Goal: Transaction & Acquisition: Purchase product/service

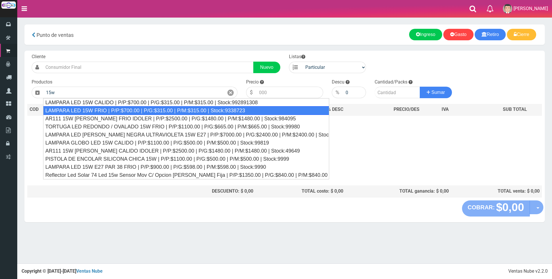
click at [175, 108] on div "LAMPARA LED 15W FRIO | P/P:$700.00 | P/G:$315.00 | P/M:$315.00 | Stock:9338723" at bounding box center [186, 110] width 286 height 9
type input "LAMPARA LED 15W FRIO | P/P:$700.00 | P/G:$315.00 | P/M:$315.00 | Stock:9338723"
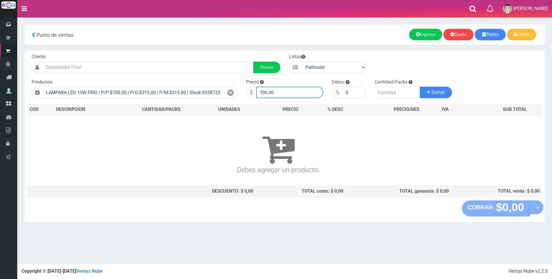
click at [283, 90] on input "700.00" at bounding box center [289, 93] width 67 height 12
type input "7"
type input "2500"
click at [388, 93] on input "number" at bounding box center [397, 93] width 45 height 12
type input "8"
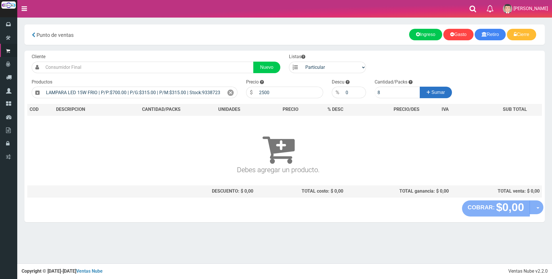
click at [442, 93] on span "Sumar" at bounding box center [439, 92] width 14 height 5
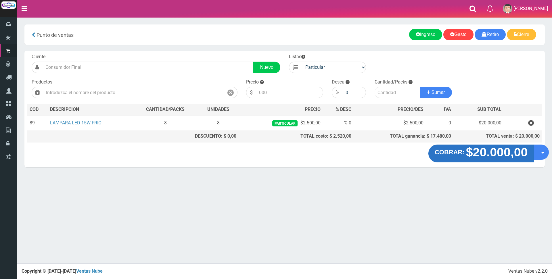
click at [479, 156] on strong "$20.000,00" at bounding box center [497, 152] width 62 height 14
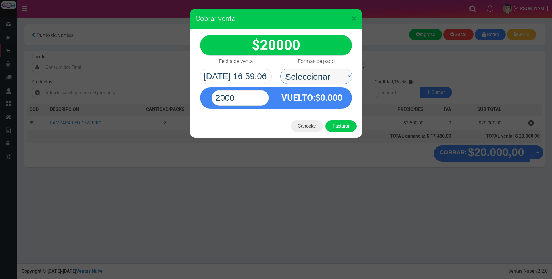
click at [323, 75] on select "Seleccionar Efectivo Tarjeta de Crédito Depósito Débito" at bounding box center [316, 76] width 72 height 16
select select "Tarjeta de Crédito"
click at [280, 68] on select "Seleccionar Efectivo Tarjeta de Crédito Depósito Débito" at bounding box center [316, 76] width 72 height 16
click at [255, 93] on input "2000" at bounding box center [240, 98] width 57 height 16
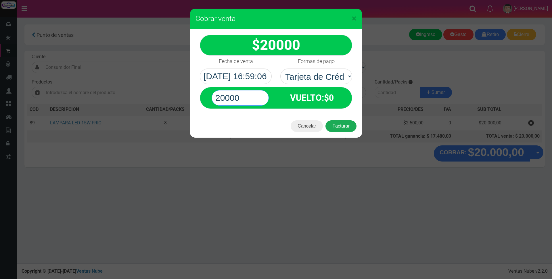
type input "20000"
click at [341, 124] on button "Facturar" at bounding box center [340, 126] width 31 height 12
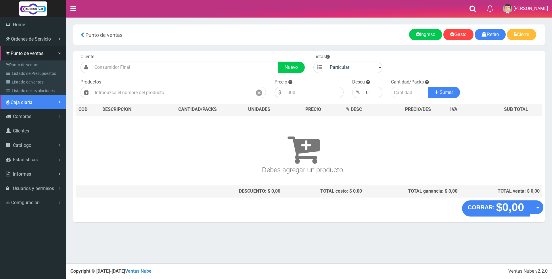
click at [21, 102] on span "Caja diaria" at bounding box center [22, 101] width 22 height 5
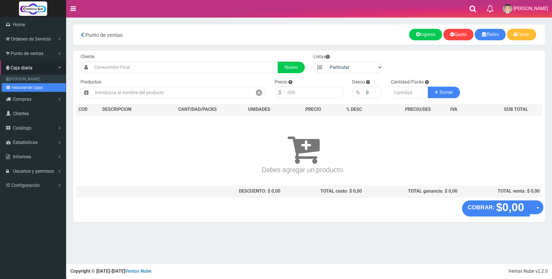
click at [22, 88] on link "Historial de Cajas" at bounding box center [34, 87] width 64 height 9
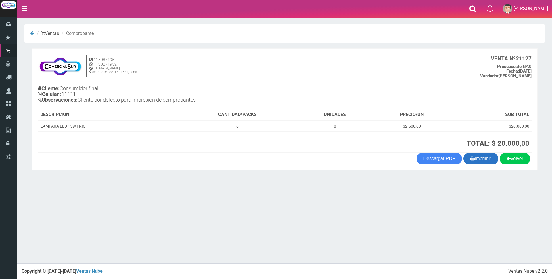
click at [484, 158] on button "Imprimir" at bounding box center [480, 159] width 35 height 12
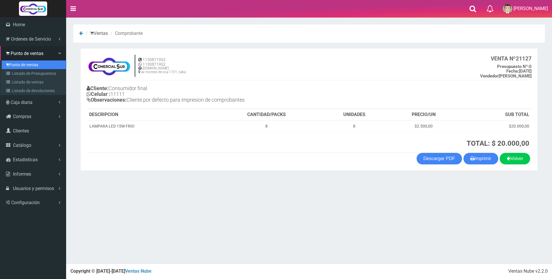
click at [11, 65] on link "Punto de ventas" at bounding box center [34, 64] width 64 height 9
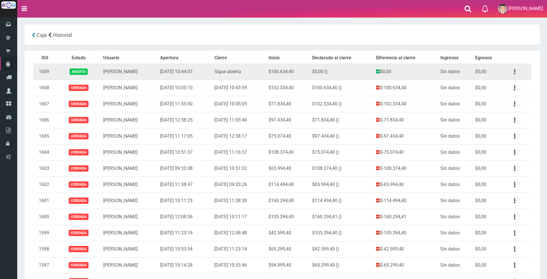
click at [514, 69] on icon "button" at bounding box center [514, 72] width 1 height 10
click at [512, 85] on link "Ver" at bounding box center [498, 85] width 45 height 13
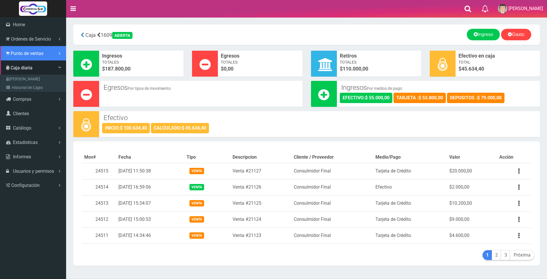
click at [15, 51] on span "Punto de ventas" at bounding box center [27, 53] width 33 height 5
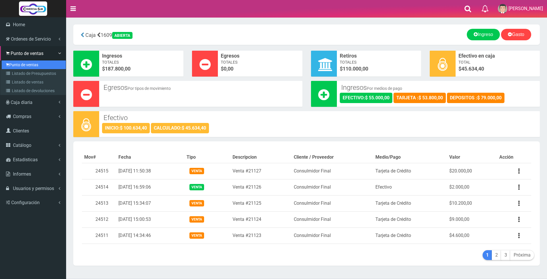
click at [18, 64] on link "Punto de ventas" at bounding box center [34, 64] width 64 height 9
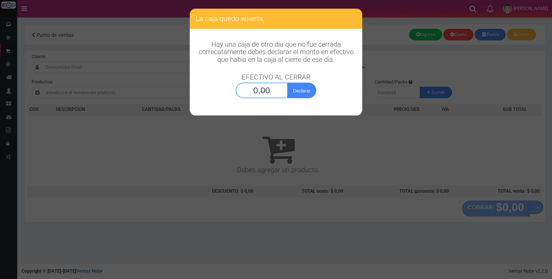
click at [257, 89] on input "0,00" at bounding box center [262, 91] width 52 height 16
type input "45.634,40"
click at [305, 93] on button "Declarar" at bounding box center [302, 91] width 29 height 16
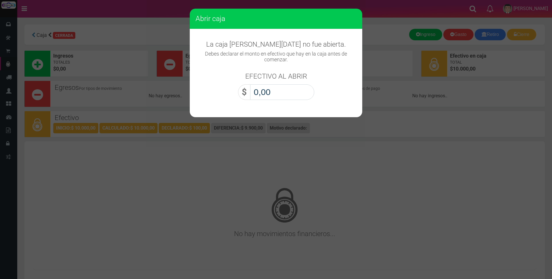
click at [304, 93] on input "0,00" at bounding box center [282, 92] width 64 height 16
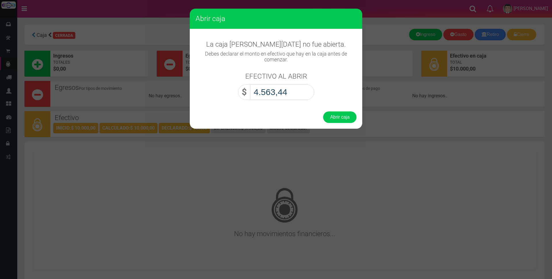
type input "45.634,40"
click at [336, 118] on button "Abrir caja" at bounding box center [339, 117] width 33 height 12
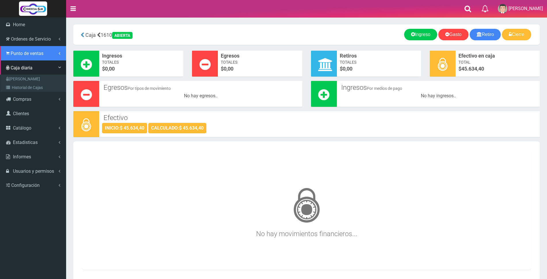
click at [21, 53] on span "Punto de ventas" at bounding box center [27, 53] width 33 height 5
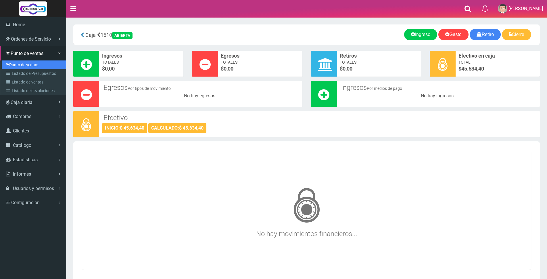
click at [22, 66] on link "Punto de ventas" at bounding box center [34, 64] width 64 height 9
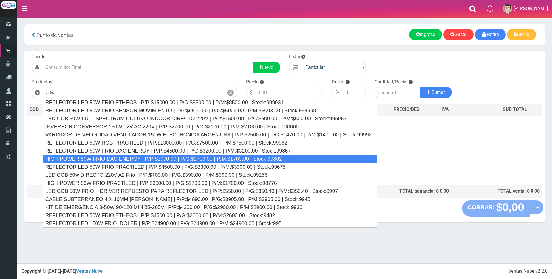
click at [119, 158] on div "HIGH POWER 50W FRIO DAC ENERGY | P/P:$3000.00 | P/G:$1700.00 | P/M:$1700.00 | S…" at bounding box center [210, 158] width 334 height 9
type input "HIGH POWER 50W FRIO DAC ENERGY | P/P:$3000.00 | P/G:$1700.00 | P/M:$1700.00 | S…"
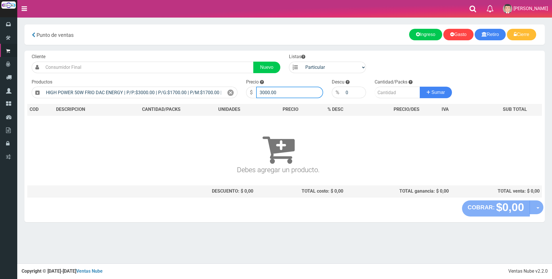
click at [294, 94] on input "3000.00" at bounding box center [289, 93] width 67 height 12
type input "3"
type input "8500"
click at [383, 91] on input "number" at bounding box center [397, 93] width 45 height 12
type input "1"
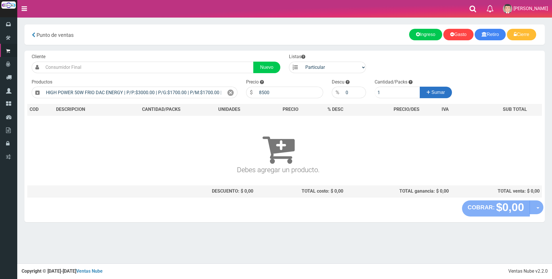
click at [432, 95] on span "Sumar" at bounding box center [439, 92] width 14 height 5
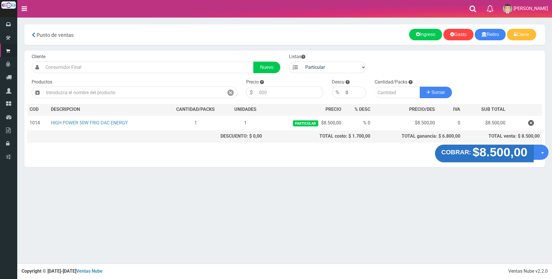
click at [472, 154] on strong "$8.500,00" at bounding box center [499, 152] width 55 height 14
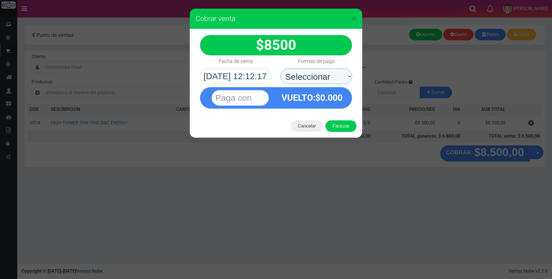
drag, startPoint x: 323, startPoint y: 76, endPoint x: 323, endPoint y: 82, distance: 6.1
click at [323, 75] on select "Seleccionar Efectivo Tarjeta de Crédito Depósito Débito" at bounding box center [316, 76] width 72 height 16
select select "Efectivo"
click at [280, 68] on select "Seleccionar Efectivo Tarjeta de Crédito Depósito Débito" at bounding box center [316, 76] width 72 height 16
click at [260, 96] on input "text" at bounding box center [240, 98] width 57 height 16
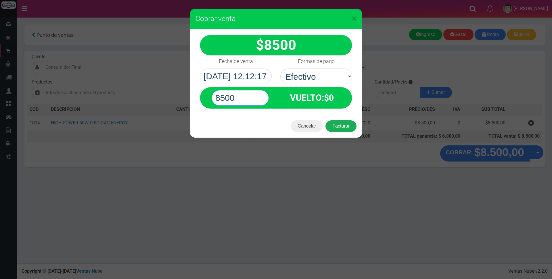
type input "8500"
click at [335, 127] on button "Facturar" at bounding box center [340, 126] width 31 height 12
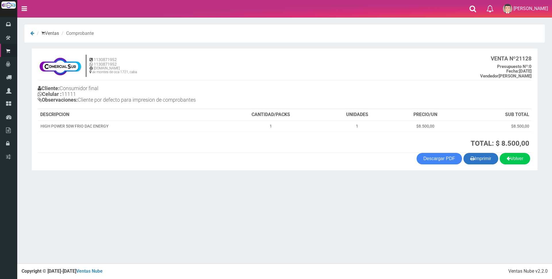
click at [484, 160] on button "Imprimir" at bounding box center [480, 159] width 35 height 12
